Goal: Task Accomplishment & Management: Use online tool/utility

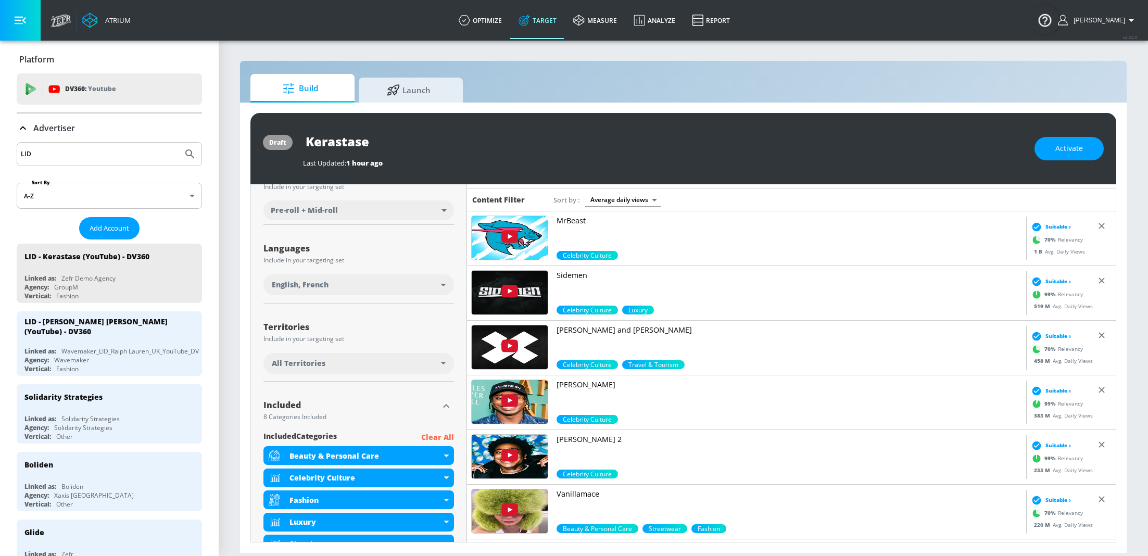
scroll to position [221, 0]
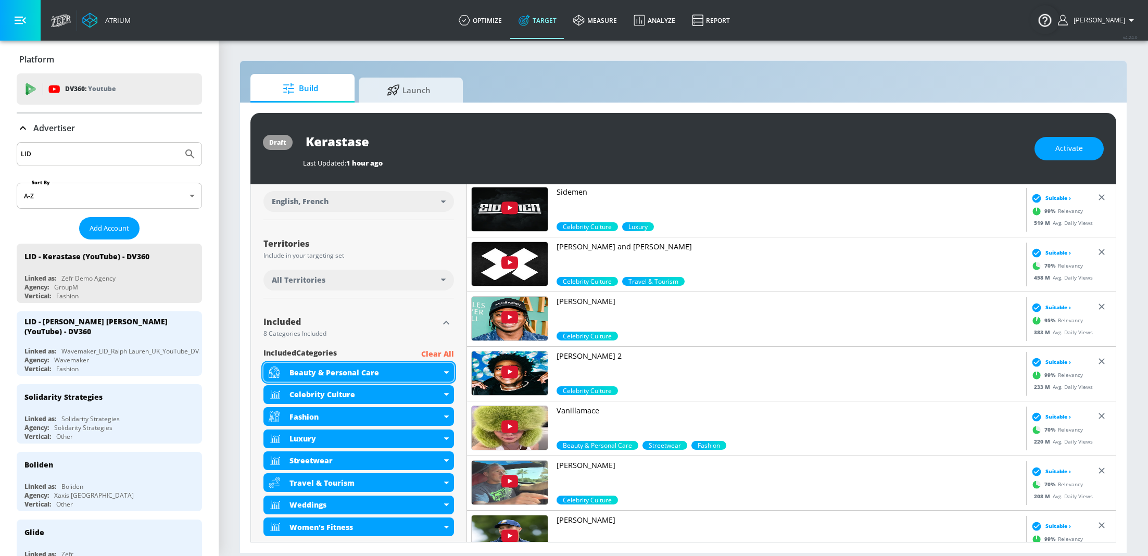
click at [447, 371] on icon at bounding box center [446, 372] width 5 height 3
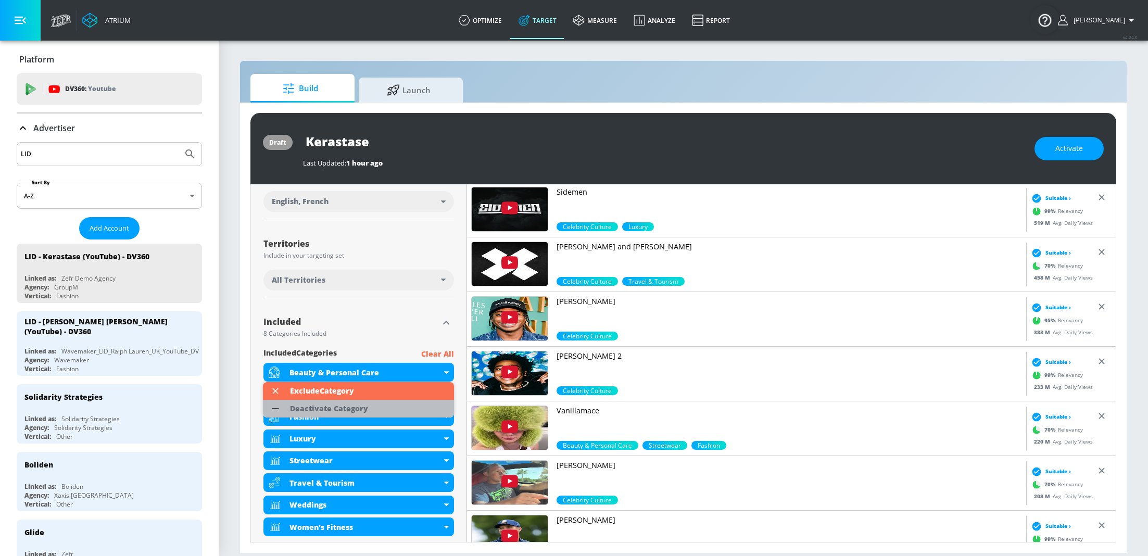
click at [409, 405] on li "Deactivate Category" at bounding box center [358, 409] width 191 height 18
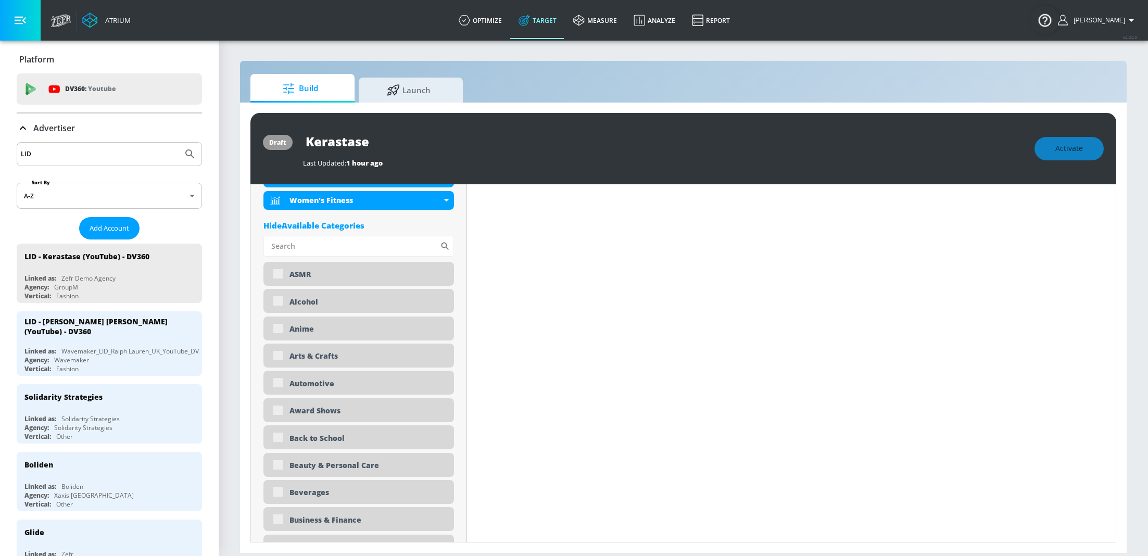
scroll to position [408, 0]
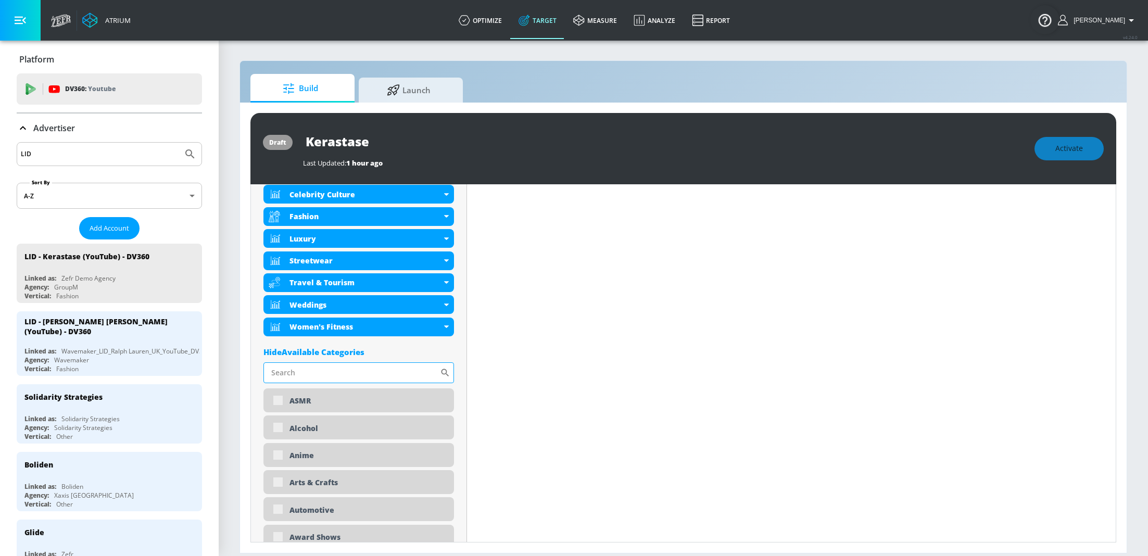
click at [348, 379] on input "Sort By" at bounding box center [351, 372] width 176 height 21
type input "beauty"
click at [277, 402] on div "Beauty & Personal Care" at bounding box center [358, 400] width 191 height 25
click at [277, 402] on input "checkbox" at bounding box center [278, 401] width 19 height 19
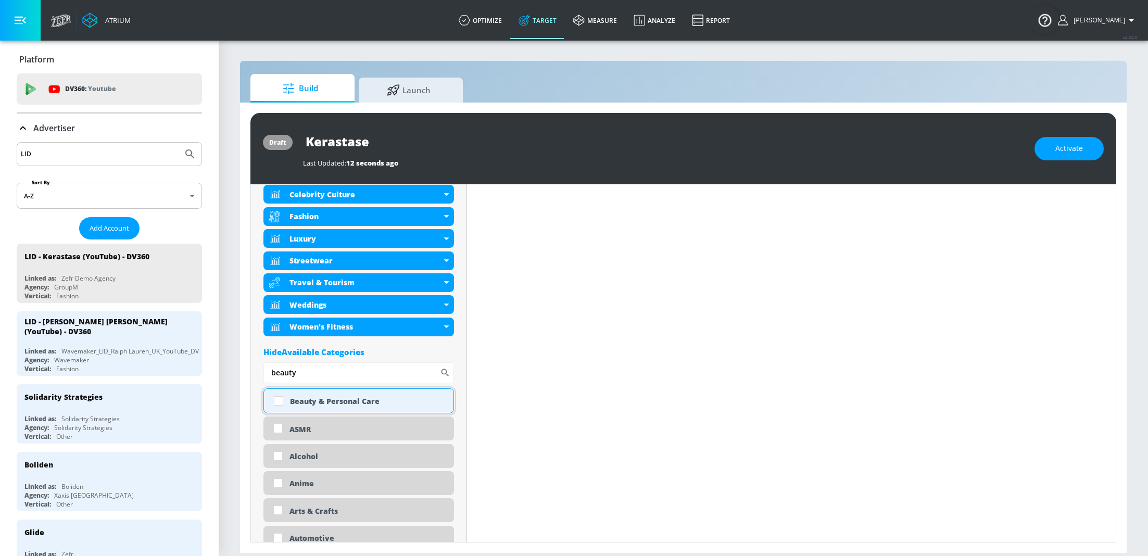
checkbox input "true"
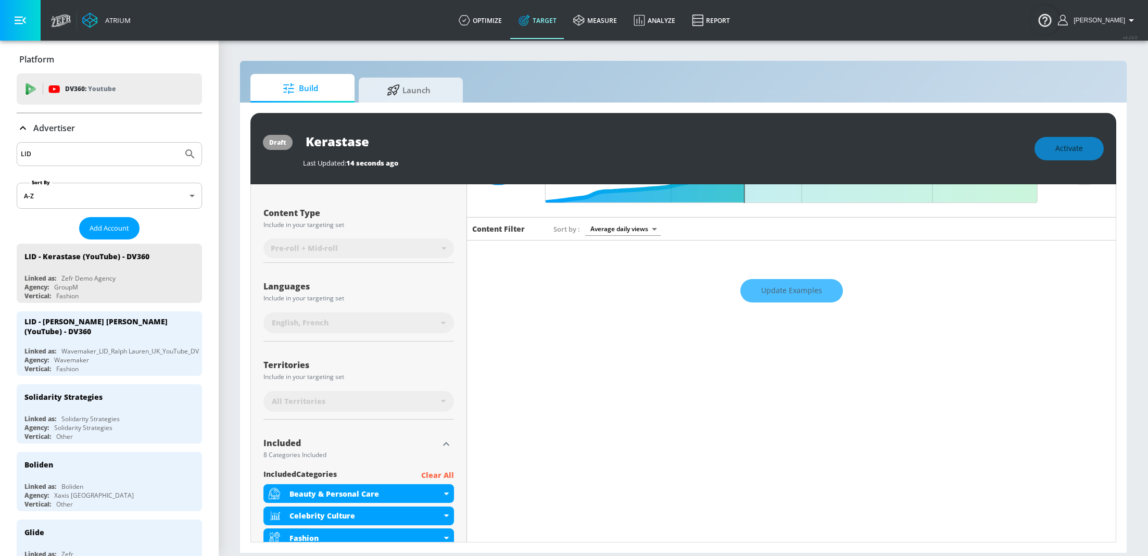
scroll to position [0, 0]
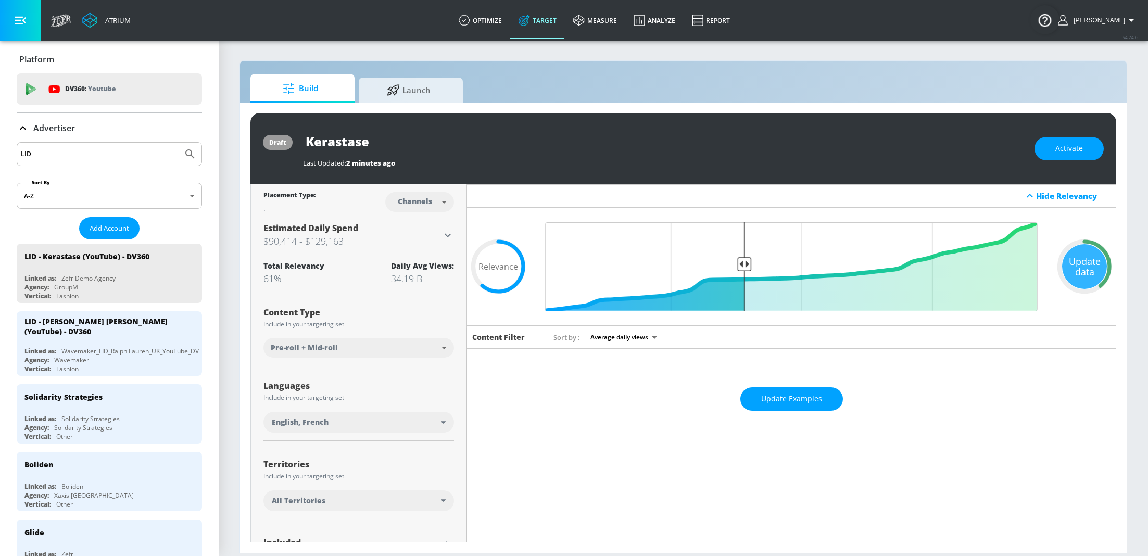
click at [530, 23] on icon at bounding box center [524, 20] width 11 height 11
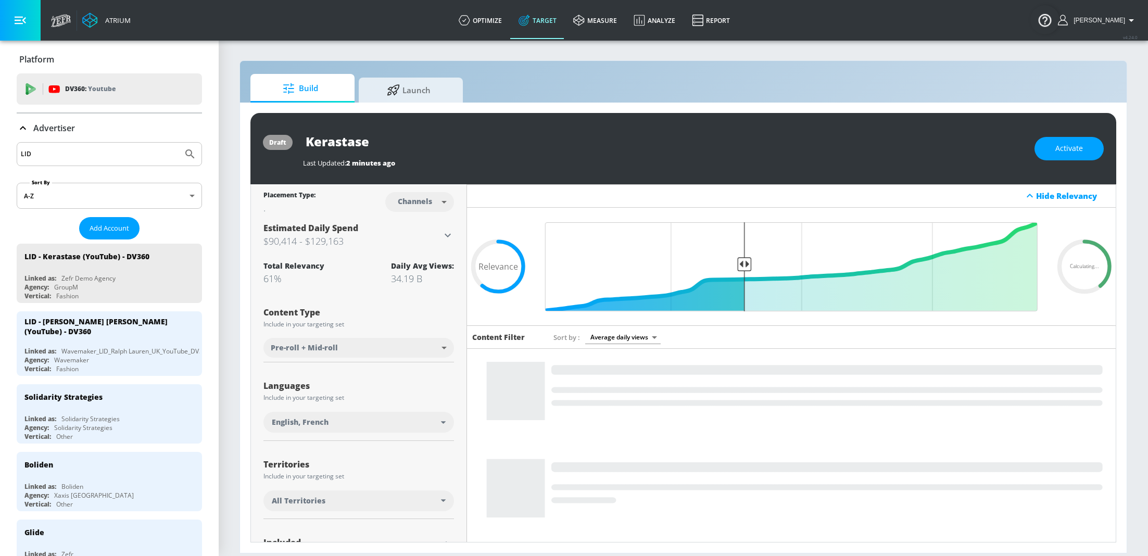
click at [124, 149] on input "LID" at bounding box center [100, 154] width 158 height 14
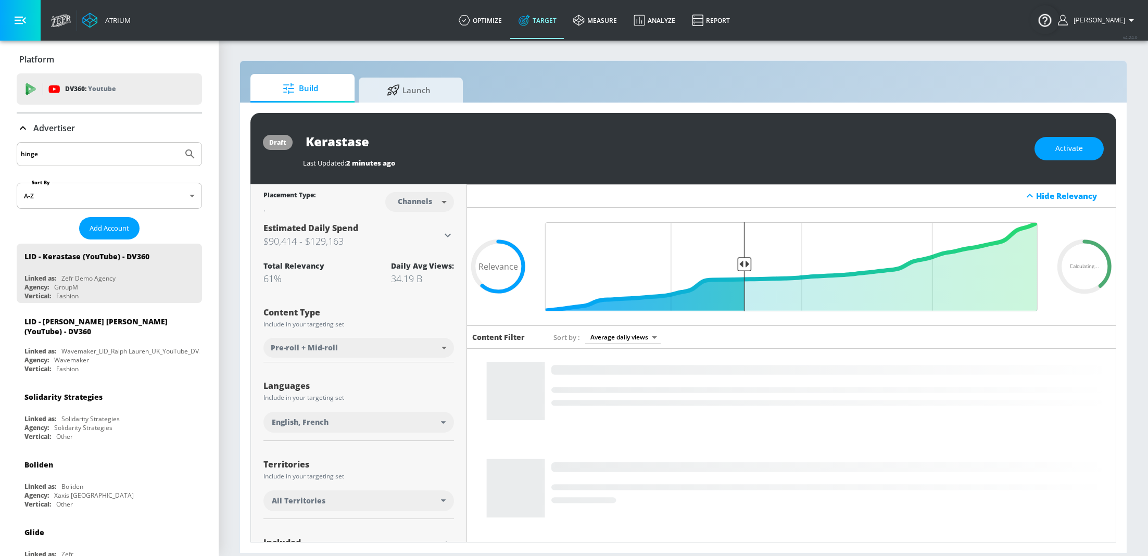
type input "hinge"
click at [179, 143] on button "Submit Search" at bounding box center [190, 154] width 23 height 23
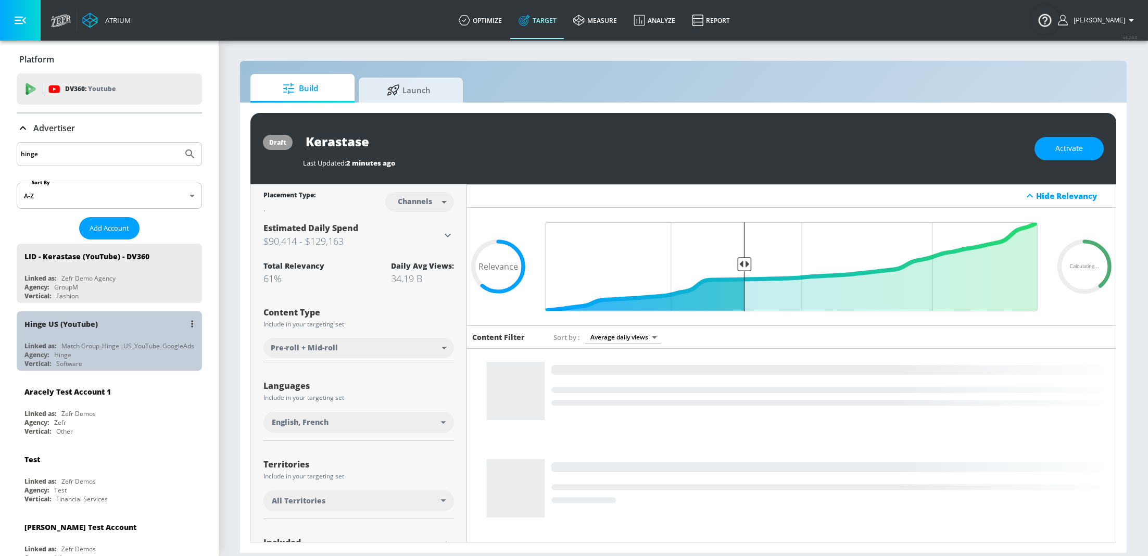
click at [100, 345] on div "Match Group_Hinge _US_YouTube_GoogleAds" at bounding box center [127, 346] width 133 height 9
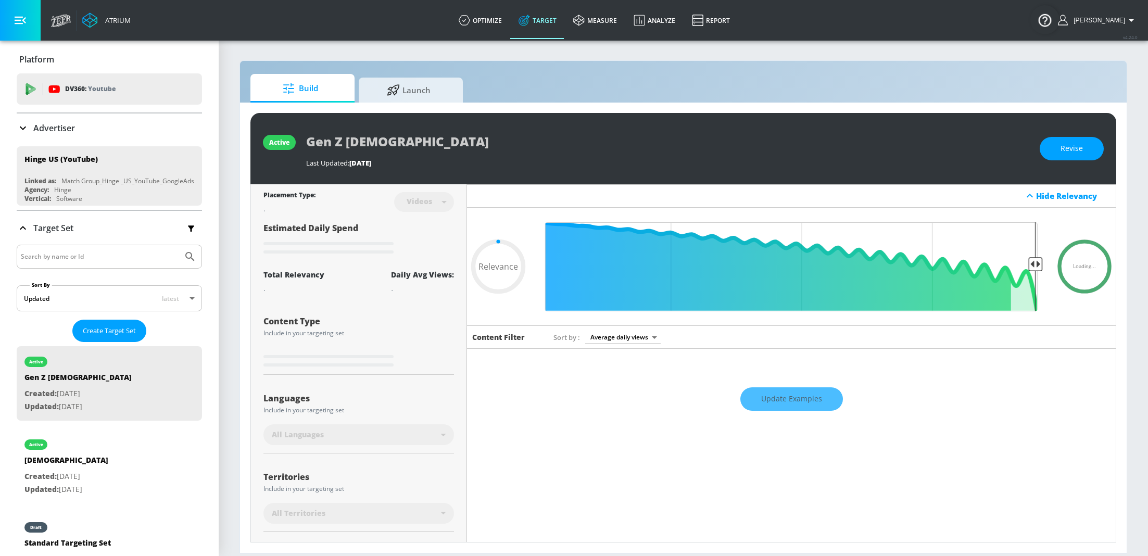
type input "0.05"
click at [427, 90] on span "Launch" at bounding box center [408, 88] width 79 height 25
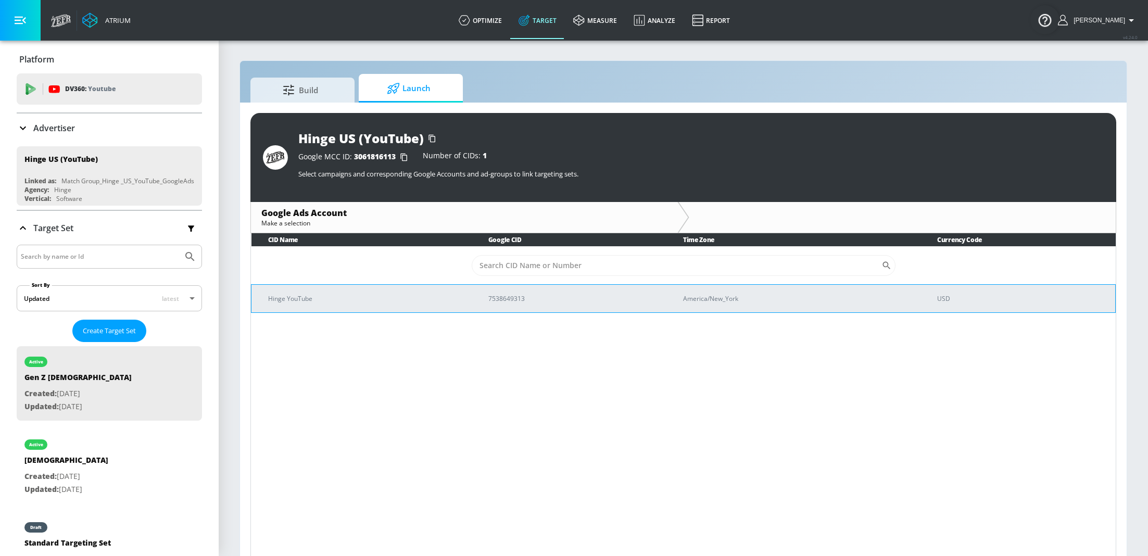
click at [469, 297] on td "Hinge YouTube" at bounding box center [361, 298] width 220 height 28
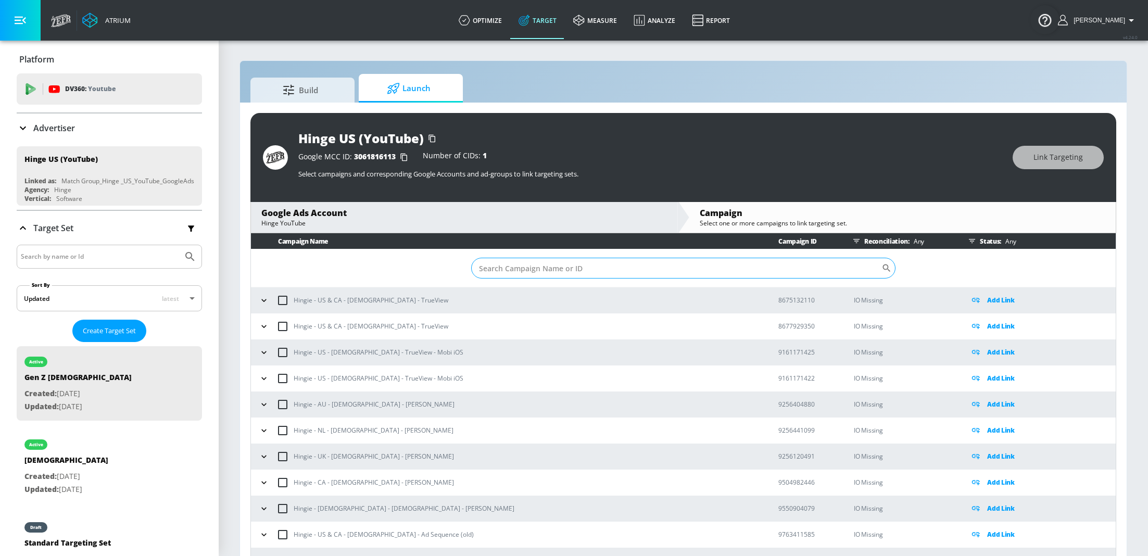
click at [575, 266] on input "Sort By" at bounding box center [676, 268] width 410 height 21
paste input "22901146548"
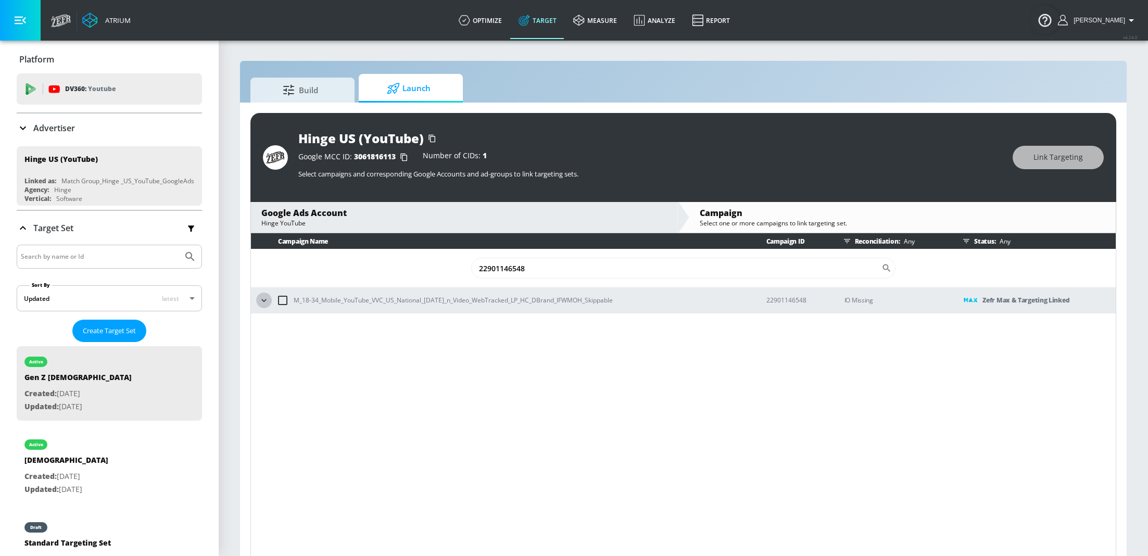
click at [262, 301] on icon "button" at bounding box center [264, 300] width 10 height 10
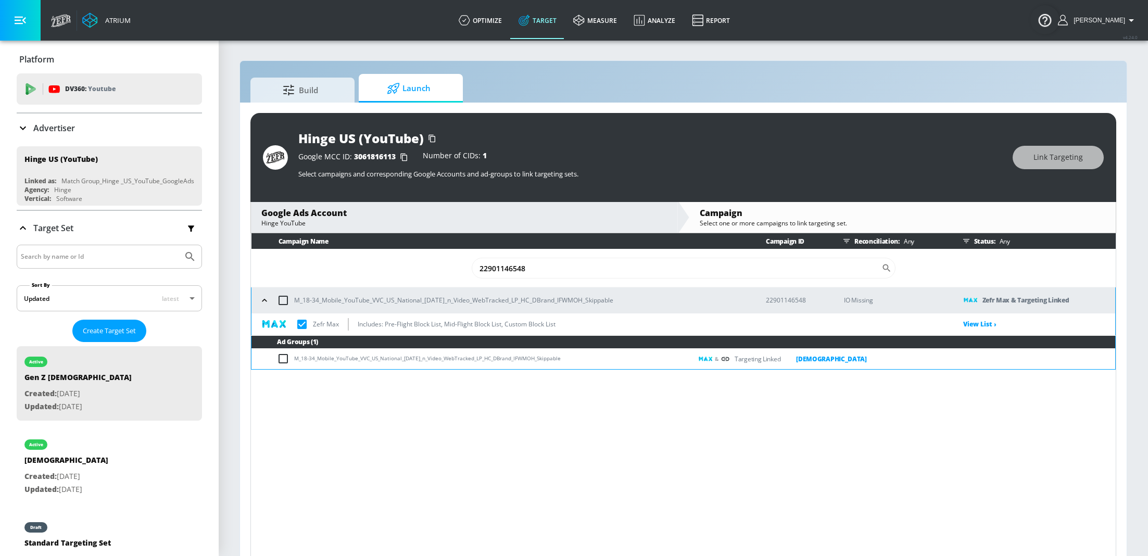
drag, startPoint x: 573, startPoint y: 360, endPoint x: 294, endPoint y: 359, distance: 278.5
click at [294, 359] on td "M_18-34_Mobile_YouTube_VVC_US_National_[DATE]_n_Video_WebTracked_LP_HC_DBrand_I…" at bounding box center [471, 359] width 440 height 20
copy td "M_18-34_Mobile_YouTube_VVC_US_National_[DATE]_n_Video_WebTracked_LP_HC_DBrand_I…"
click at [536, 267] on input "22901146548" at bounding box center [677, 268] width 410 height 21
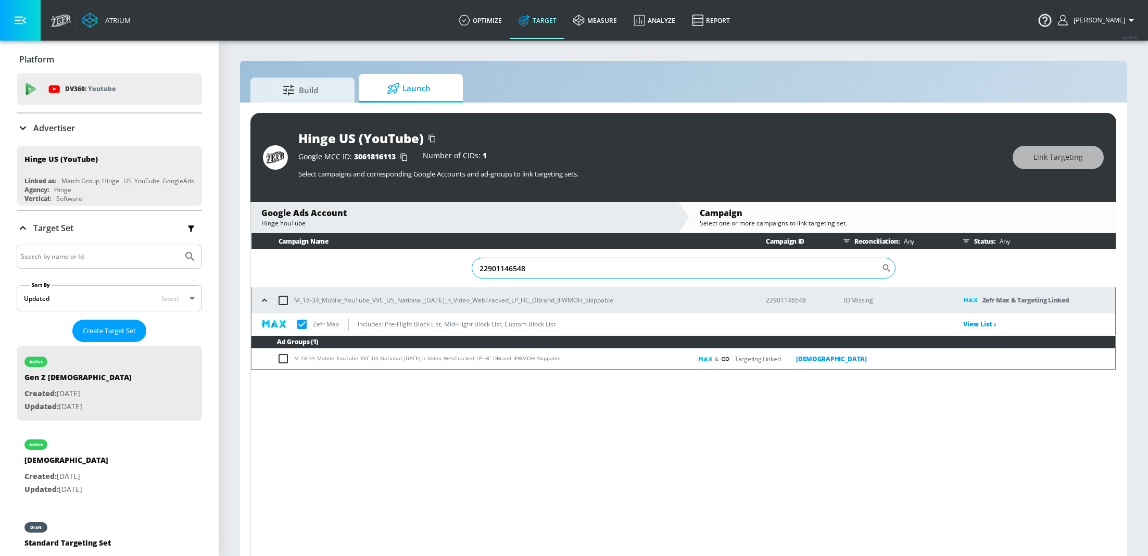
paste input "6689536"
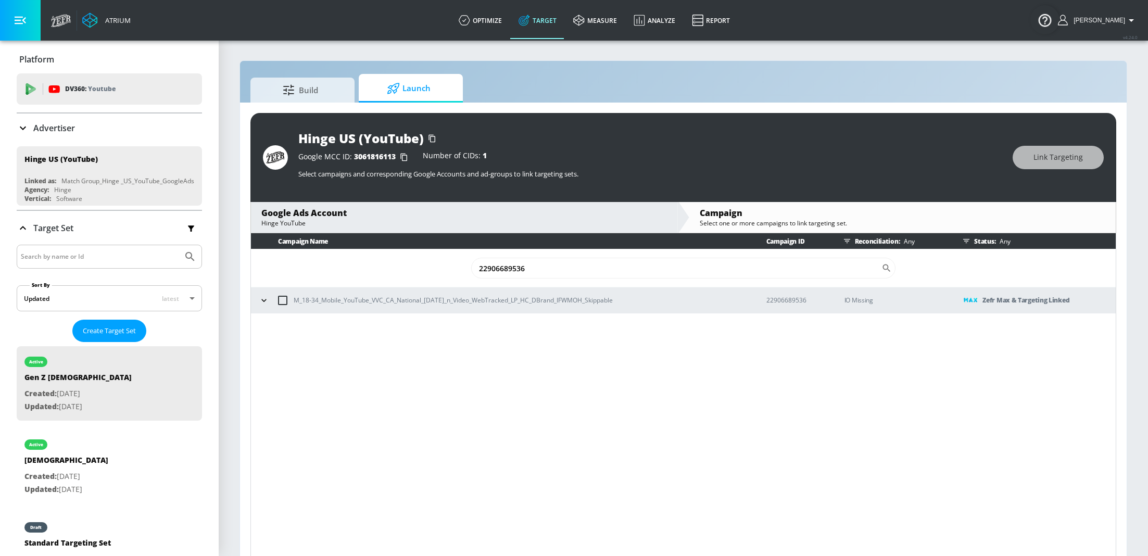
click at [261, 302] on icon "button" at bounding box center [264, 300] width 10 height 10
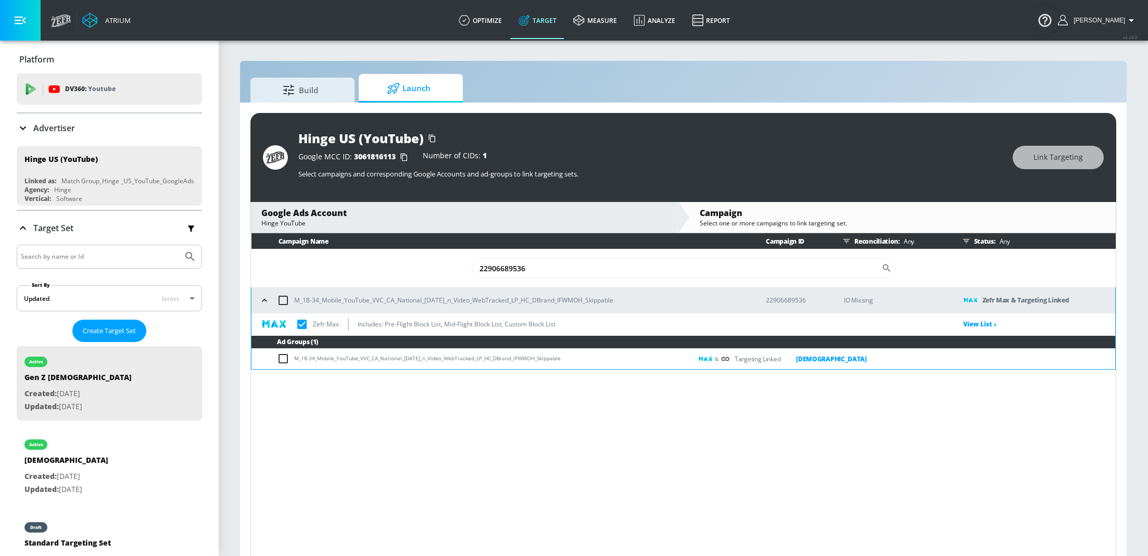
drag, startPoint x: 575, startPoint y: 360, endPoint x: 296, endPoint y: 356, distance: 279.1
click at [296, 356] on td "M_18-34_Mobile_YouTube_VVC_CA_National_[DATE]_n_Video_WebTracked_LP_HC_DBrand_I…" at bounding box center [471, 359] width 440 height 20
copy td "M_18-34_Mobile_YouTube_VVC_CA_National_[DATE]_n_Video_WebTracked_LP_HC_DBrand_I…"
click at [542, 271] on input "22906689536" at bounding box center [677, 268] width 410 height 21
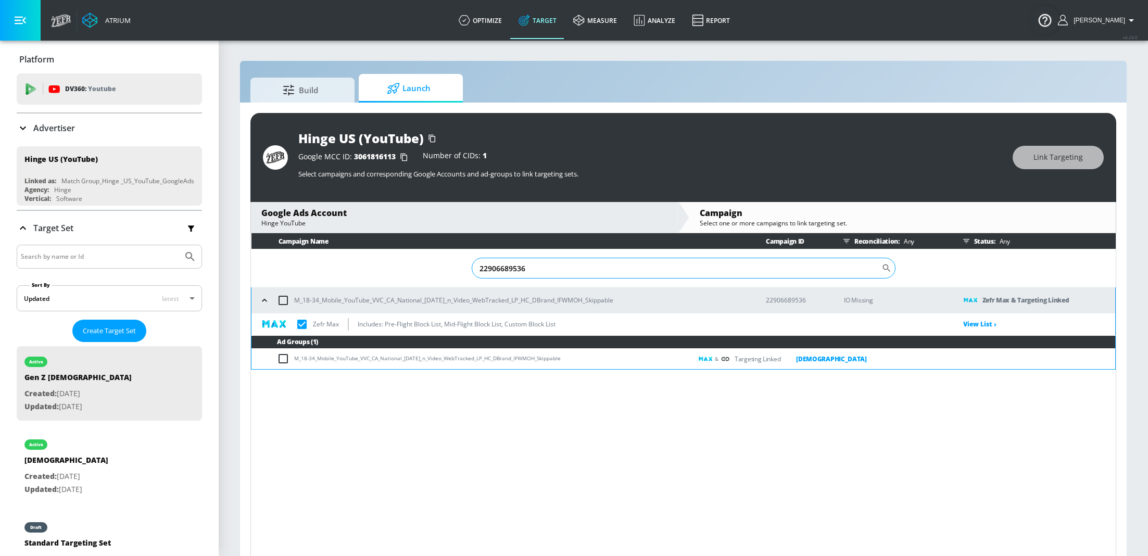
paste input "8616984"
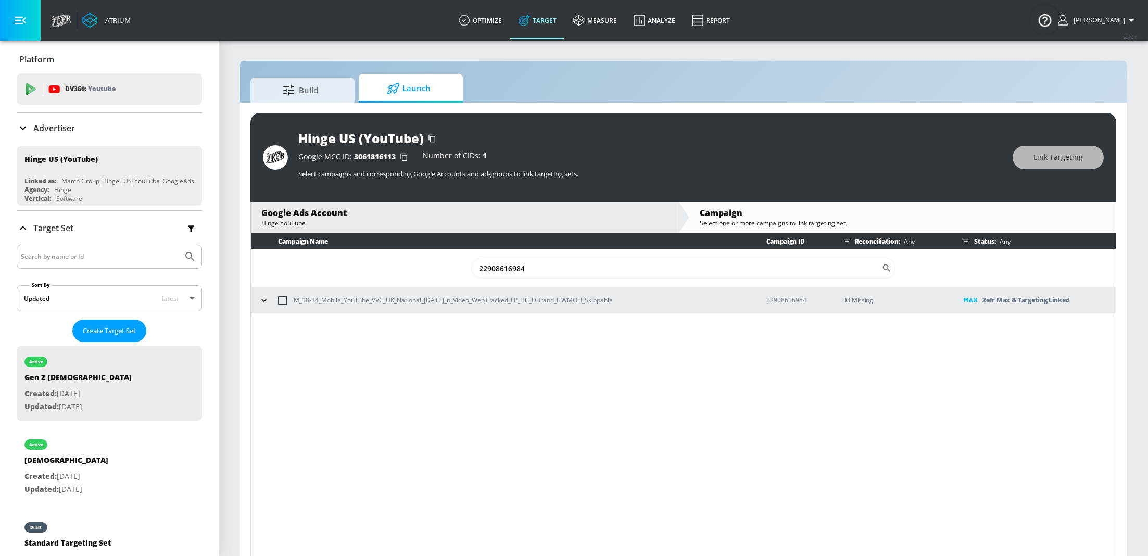
click at [266, 298] on icon "button" at bounding box center [264, 300] width 10 height 10
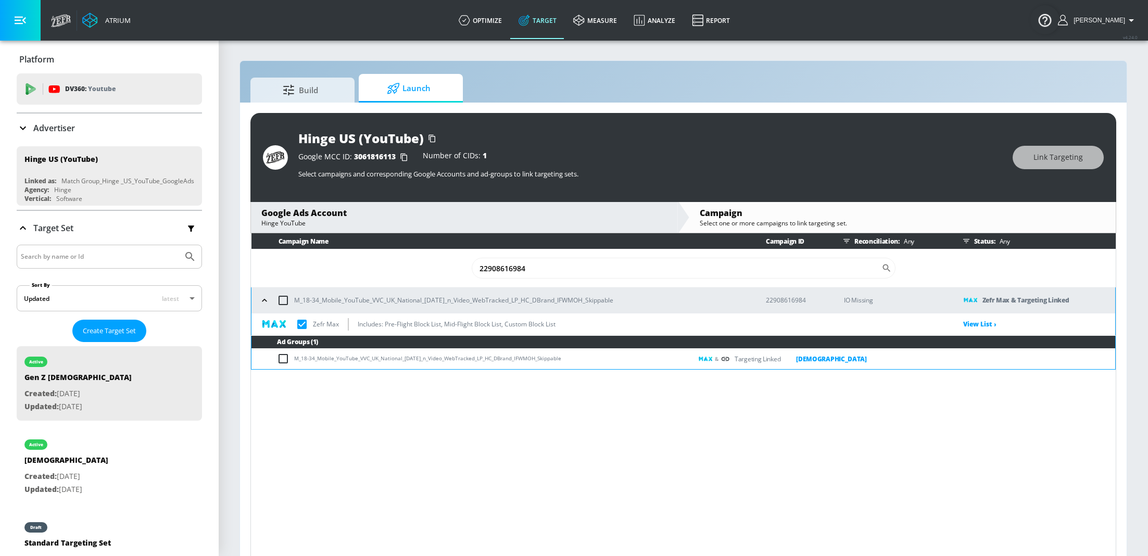
drag, startPoint x: 565, startPoint y: 359, endPoint x: 295, endPoint y: 362, distance: 270.7
click at [295, 362] on td "M_18-34_Mobile_YouTube_VVC_UK_National_[DATE]_n_Video_WebTracked_LP_HC_DBrand_I…" at bounding box center [471, 359] width 440 height 20
copy td "M_18-34_Mobile_YouTube_VVC_UK_National_[DATE]_n_Video_WebTracked_LP_HC_DBrand_I…"
click at [541, 273] on input "22908616984" at bounding box center [677, 268] width 410 height 21
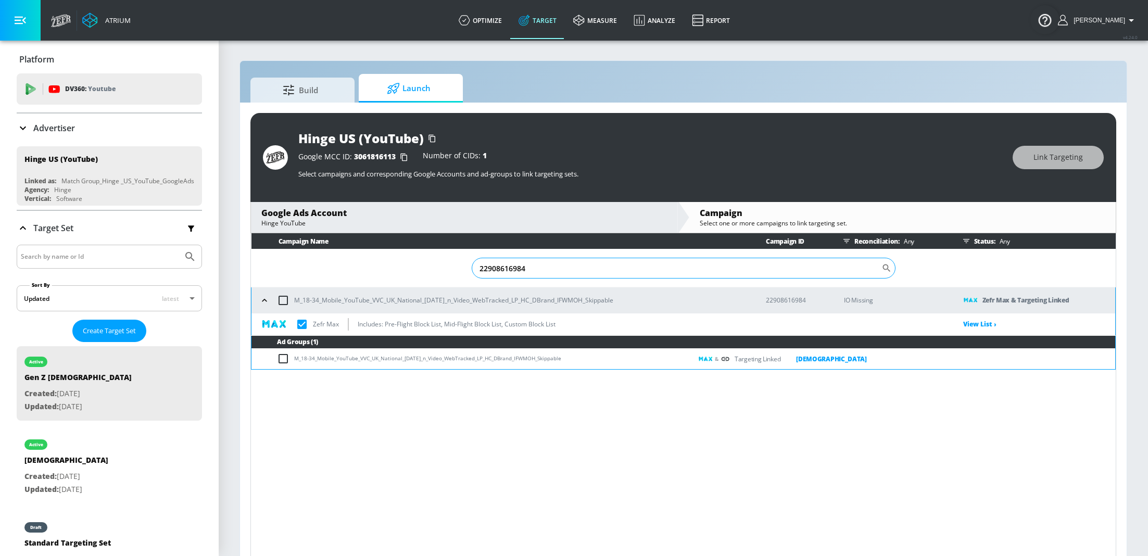
click at [541, 273] on input "22908616984" at bounding box center [677, 268] width 410 height 21
paste input "10859346"
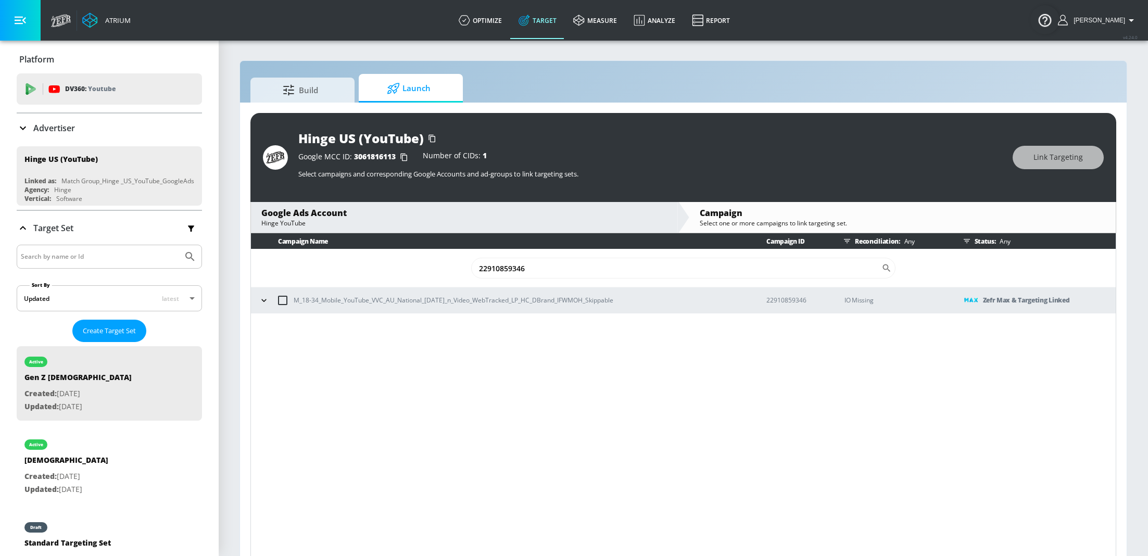
type input "22910859346"
click at [265, 296] on icon "button" at bounding box center [264, 300] width 10 height 10
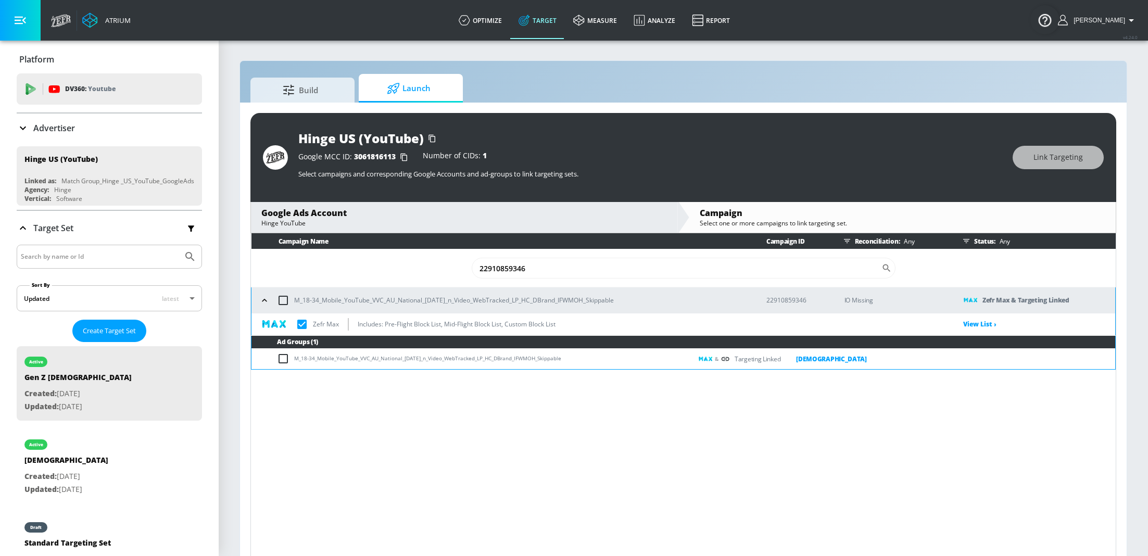
drag, startPoint x: 569, startPoint y: 360, endPoint x: 294, endPoint y: 362, distance: 274.9
click at [294, 362] on td "M_18-34_Mobile_YouTube_VVC_AU_National_[DATE]_n_Video_WebTracked_LP_HC_DBrand_I…" at bounding box center [471, 359] width 440 height 20
copy td "M_18-34_Mobile_YouTube_VVC_AU_National_[DATE]_n_Video_WebTracked_LP_HC_DBrand_I…"
checkbox input "true"
